Goal: Contribute content

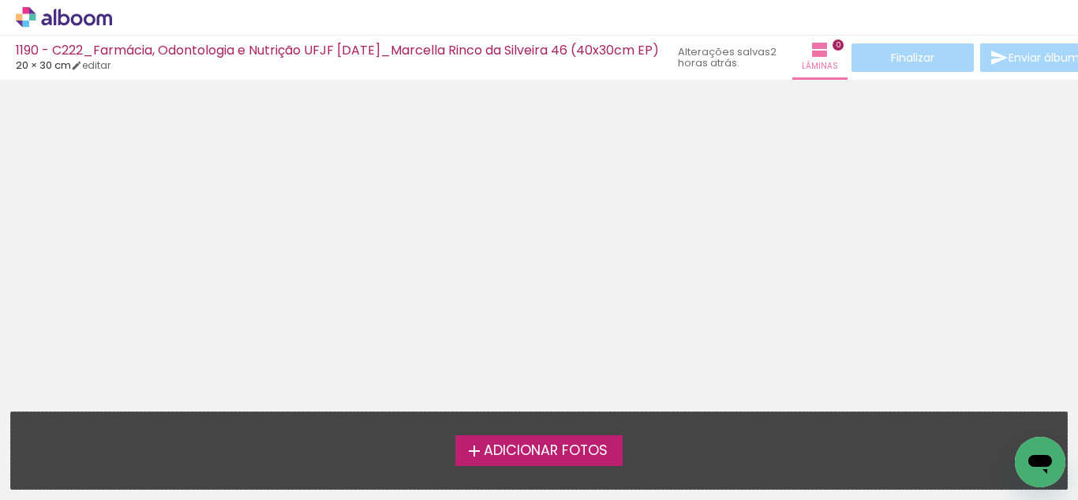
click at [500, 448] on span "Adicionar Fotos" at bounding box center [546, 451] width 124 height 14
click at [0, 0] on input "file" at bounding box center [0, 0] width 0 height 0
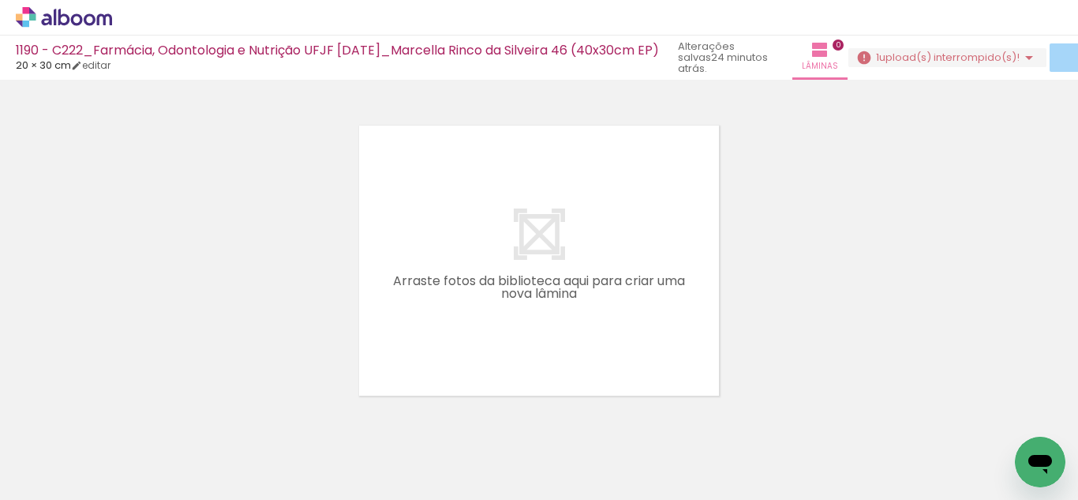
click at [504, 465] on div at bounding box center [511, 446] width 52 height 78
